Goal: Obtain resource: Download file/media

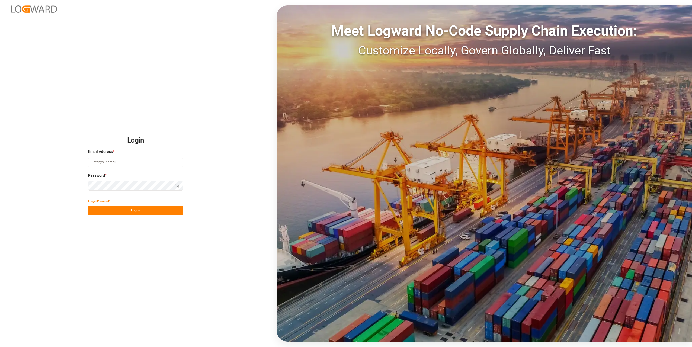
type input "[PERSON_NAME][EMAIL_ADDRESS][PERSON_NAME][DOMAIN_NAME]"
click at [138, 212] on button "Log In" at bounding box center [135, 210] width 95 height 9
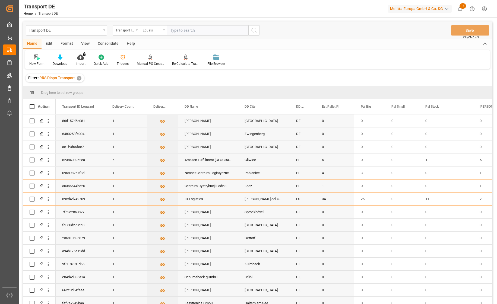
click at [121, 12] on div "Transport DE Home Transport DE Melitta Europa GmbH & Co. KG 11 Notifications On…" at bounding box center [256, 8] width 482 height 17
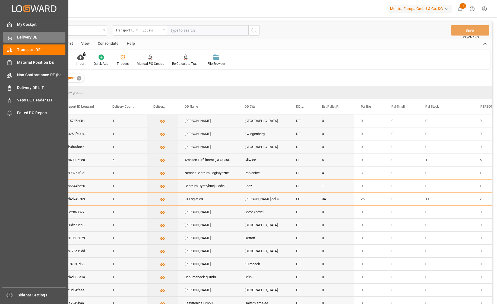
click at [14, 37] on div "Delivery DE Delivery DE" at bounding box center [34, 37] width 62 height 11
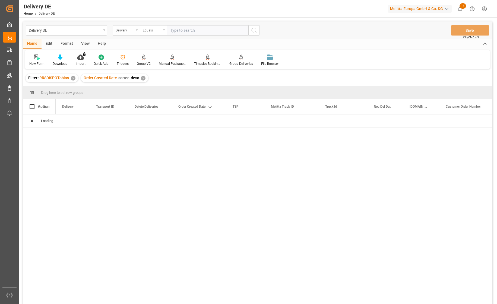
click at [130, 30] on div "Delivery" at bounding box center [125, 30] width 18 height 6
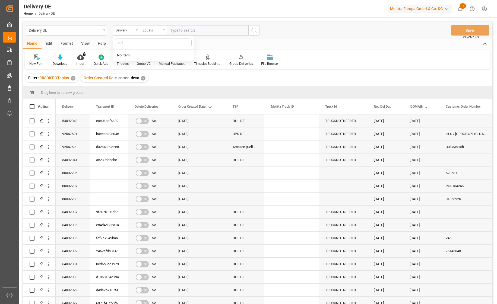
type input "d"
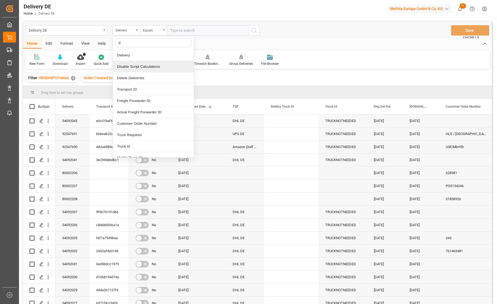
type input "dd"
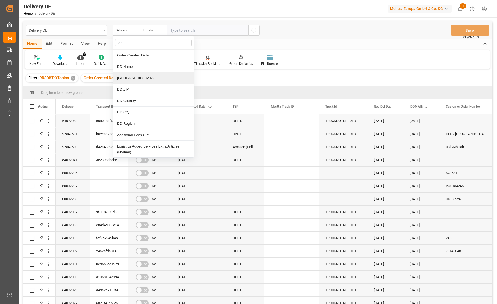
click at [132, 80] on div "[GEOGRAPHIC_DATA]" at bounding box center [153, 77] width 81 height 11
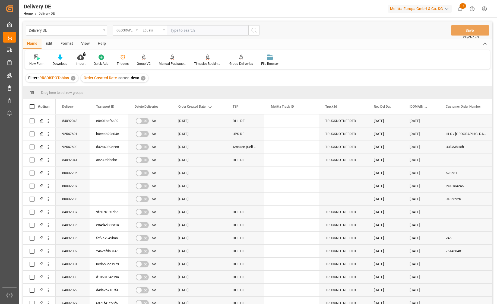
click at [189, 32] on input "text" at bounding box center [207, 30] width 81 height 10
paste input "[PERSON_NAME] 1"
type input "[PERSON_NAME] 1"
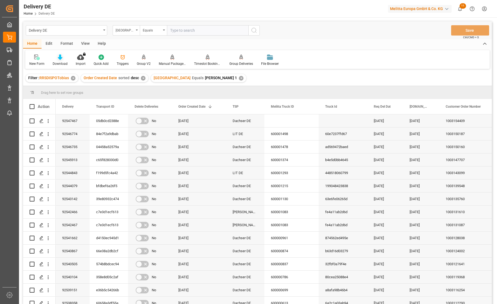
click at [59, 57] on icon at bounding box center [60, 57] width 5 height 5
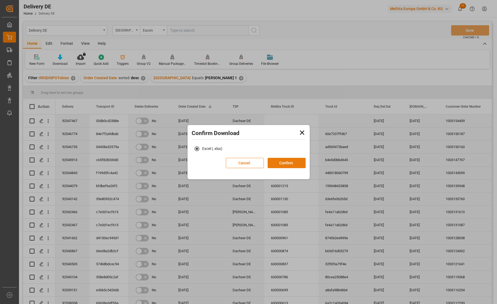
click at [283, 161] on button "Confirm" at bounding box center [287, 163] width 38 height 10
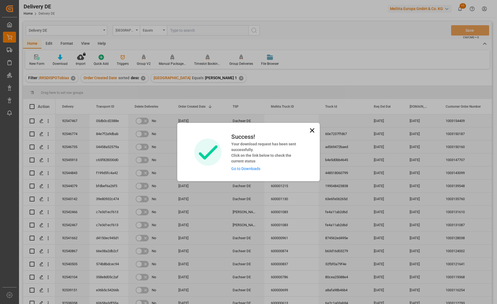
click at [253, 170] on link "Go to Downloads" at bounding box center [245, 169] width 29 height 4
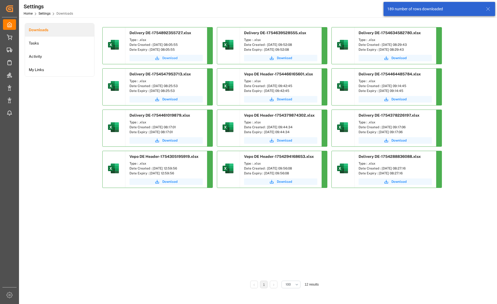
click at [173, 58] on span "Download" at bounding box center [169, 58] width 15 height 5
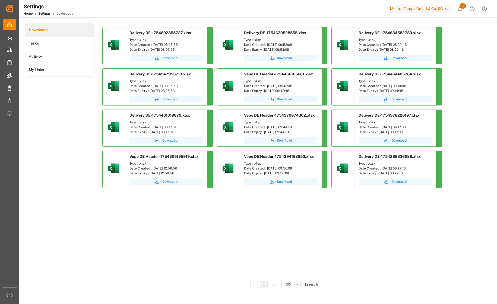
click at [174, 58] on span "Download" at bounding box center [169, 58] width 15 height 5
click at [61, 139] on div "Downloads Tasks Activity My Links" at bounding box center [60, 159] width 70 height 273
click at [173, 56] on span "Download" at bounding box center [169, 58] width 15 height 5
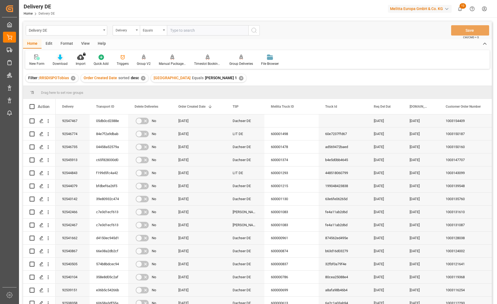
click at [62, 59] on icon at bounding box center [60, 57] width 5 height 5
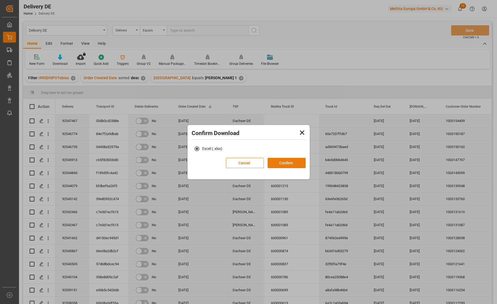
click at [291, 162] on button "Confirm" at bounding box center [287, 163] width 38 height 10
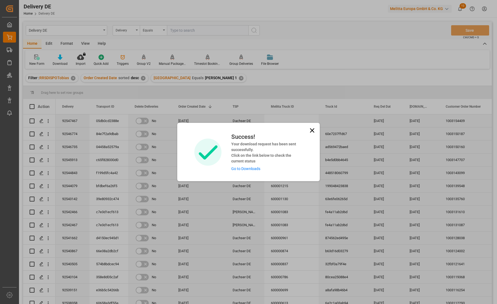
click at [252, 170] on link "Go to Downloads" at bounding box center [245, 169] width 29 height 4
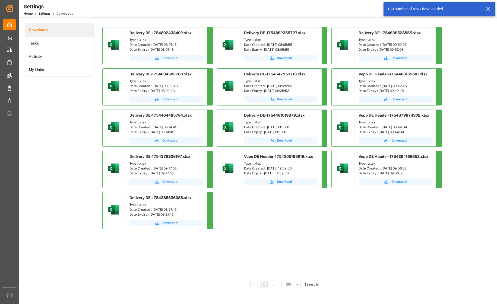
click at [173, 59] on span "Download" at bounding box center [169, 58] width 15 height 5
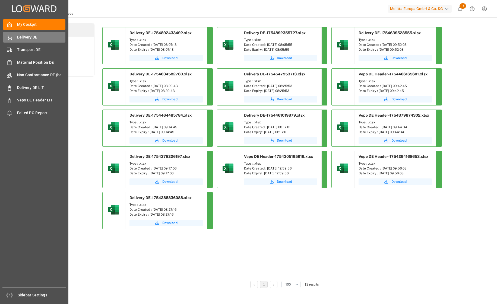
click at [16, 35] on div "Delivery DE Delivery DE" at bounding box center [34, 37] width 62 height 11
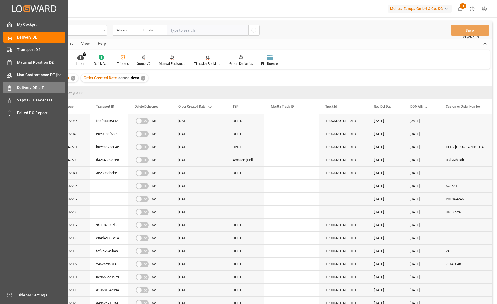
click at [17, 86] on span "Delivery DE LIT" at bounding box center [41, 88] width 49 height 6
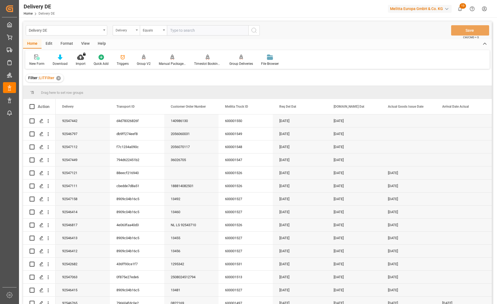
click at [129, 31] on div "Delivery" at bounding box center [125, 30] width 18 height 6
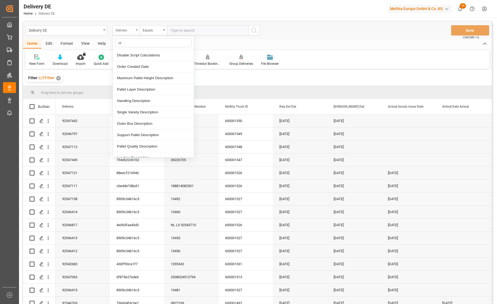
type input "cre"
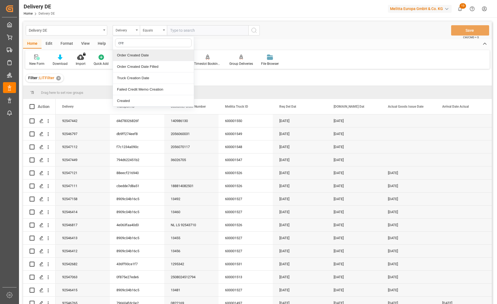
click at [147, 54] on div "Order Created Date" at bounding box center [153, 55] width 81 height 11
click at [162, 30] on div "Equals" at bounding box center [153, 30] width 27 height 10
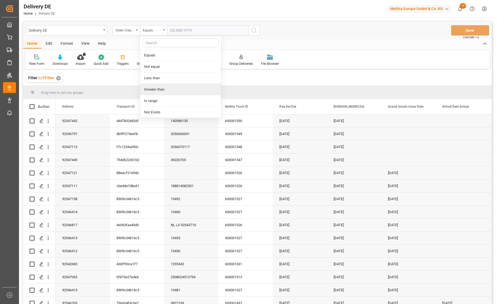
click at [161, 88] on div "Greater than" at bounding box center [180, 89] width 81 height 11
click at [253, 30] on icon "search button" at bounding box center [254, 30] width 7 height 7
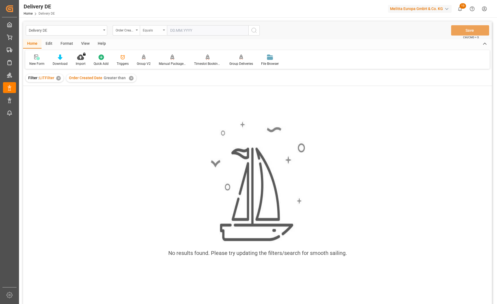
click at [158, 31] on div "Equals" at bounding box center [152, 30] width 18 height 6
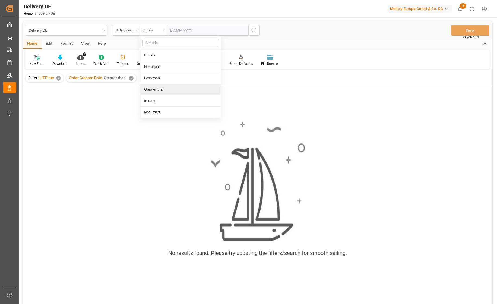
click at [160, 90] on div "Greater than" at bounding box center [180, 89] width 81 height 11
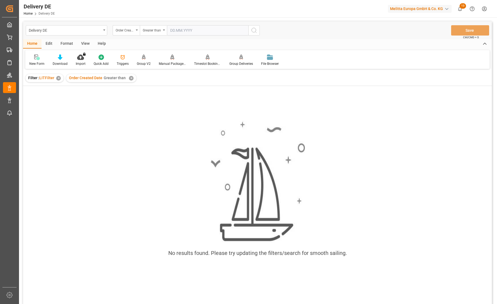
click at [203, 30] on input "text" at bounding box center [207, 30] width 81 height 10
click at [206, 73] on span "7" at bounding box center [206, 74] width 2 height 4
type input "[DATE]"
click at [255, 30] on icon "search button" at bounding box center [254, 30] width 7 height 7
click at [129, 79] on div "✕" at bounding box center [131, 78] width 5 height 5
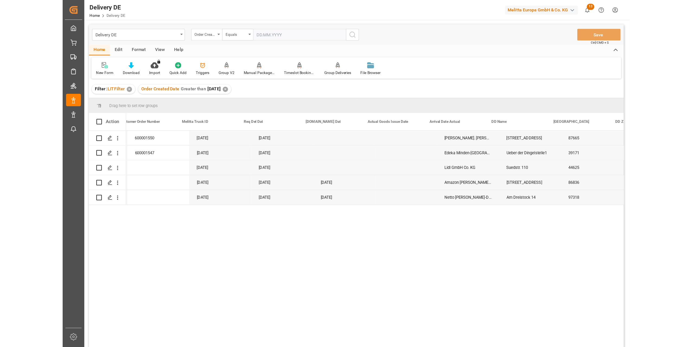
scroll to position [0, 109]
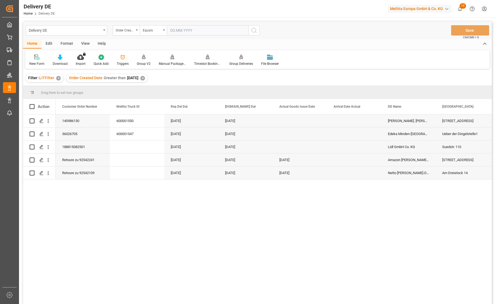
click at [61, 58] on icon at bounding box center [60, 57] width 5 height 5
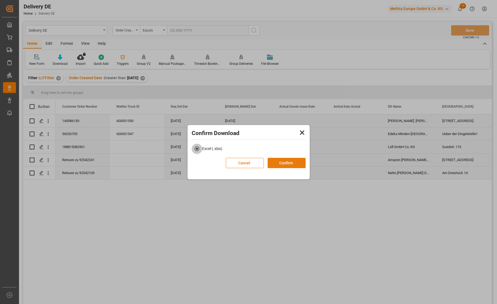
click at [285, 163] on button "Confirm" at bounding box center [287, 163] width 38 height 10
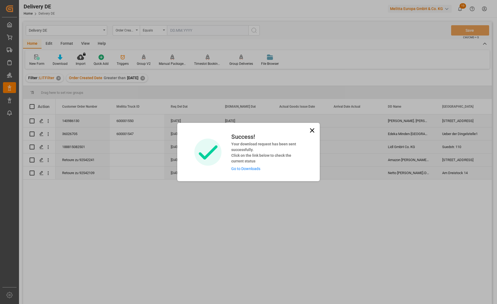
click at [246, 170] on link "Go to Downloads" at bounding box center [245, 169] width 29 height 4
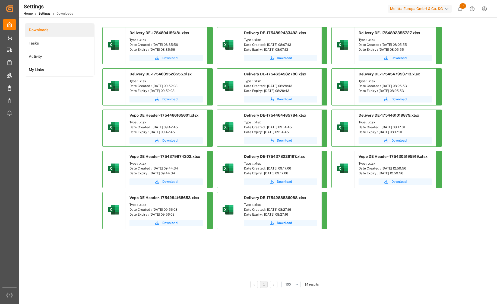
click at [171, 59] on span "Download" at bounding box center [169, 58] width 15 height 5
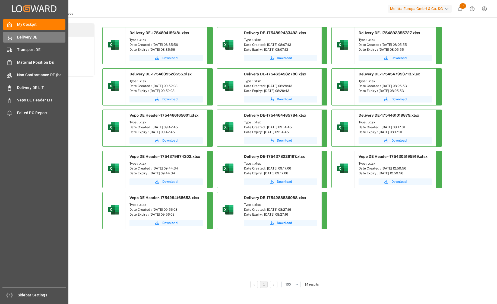
click at [17, 36] on div "Delivery DE Delivery DE" at bounding box center [34, 37] width 62 height 11
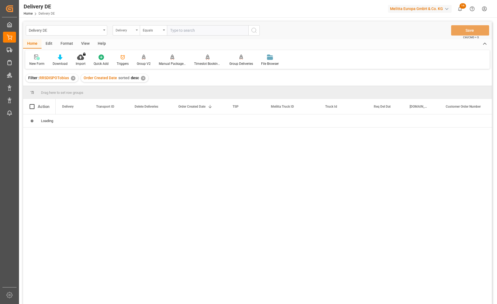
click at [136, 31] on div "Delivery" at bounding box center [126, 30] width 27 height 10
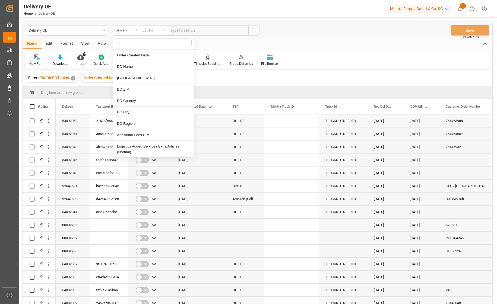
type input "dd"
click at [133, 65] on div "DD Name" at bounding box center [153, 66] width 81 height 11
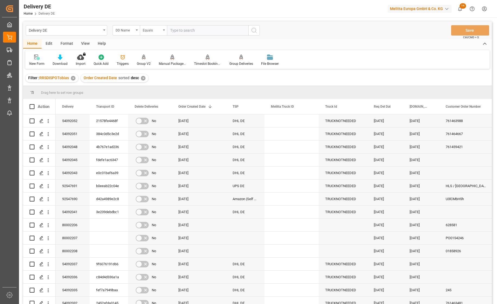
click at [150, 33] on div "Equals" at bounding box center [153, 30] width 27 height 10
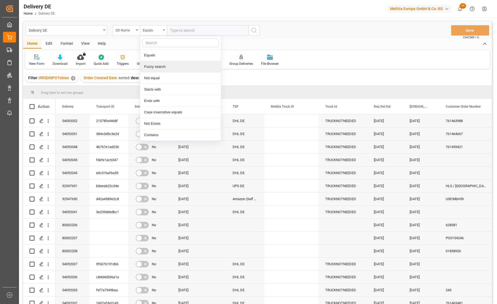
click at [155, 66] on div "Fuzzy search" at bounding box center [180, 66] width 81 height 11
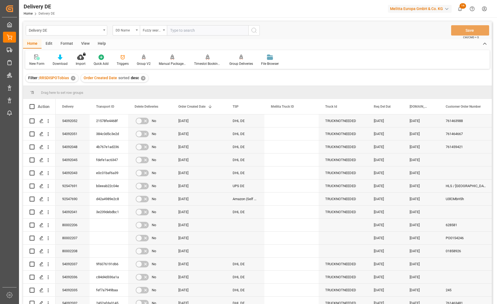
click at [183, 29] on input "text" at bounding box center [207, 30] width 81 height 10
type input "[PERSON_NAME]"
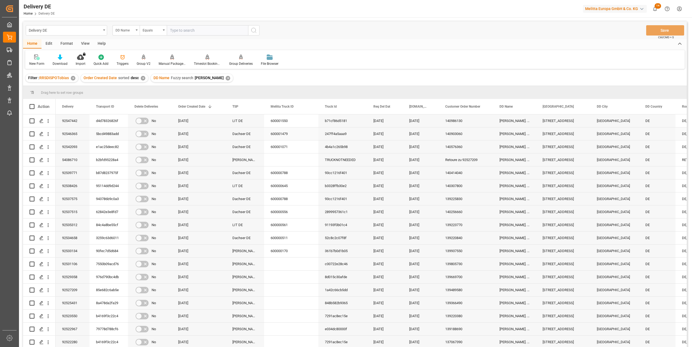
click at [77, 135] on div "92546365" at bounding box center [73, 134] width 34 height 13
click at [392, 29] on div "Delivery DE DD Name Equals Save Ctrl/CMD + S" at bounding box center [355, 30] width 664 height 18
click at [69, 198] on div "92505748" at bounding box center [73, 199] width 34 height 13
